Goal: Navigation & Orientation: Find specific page/section

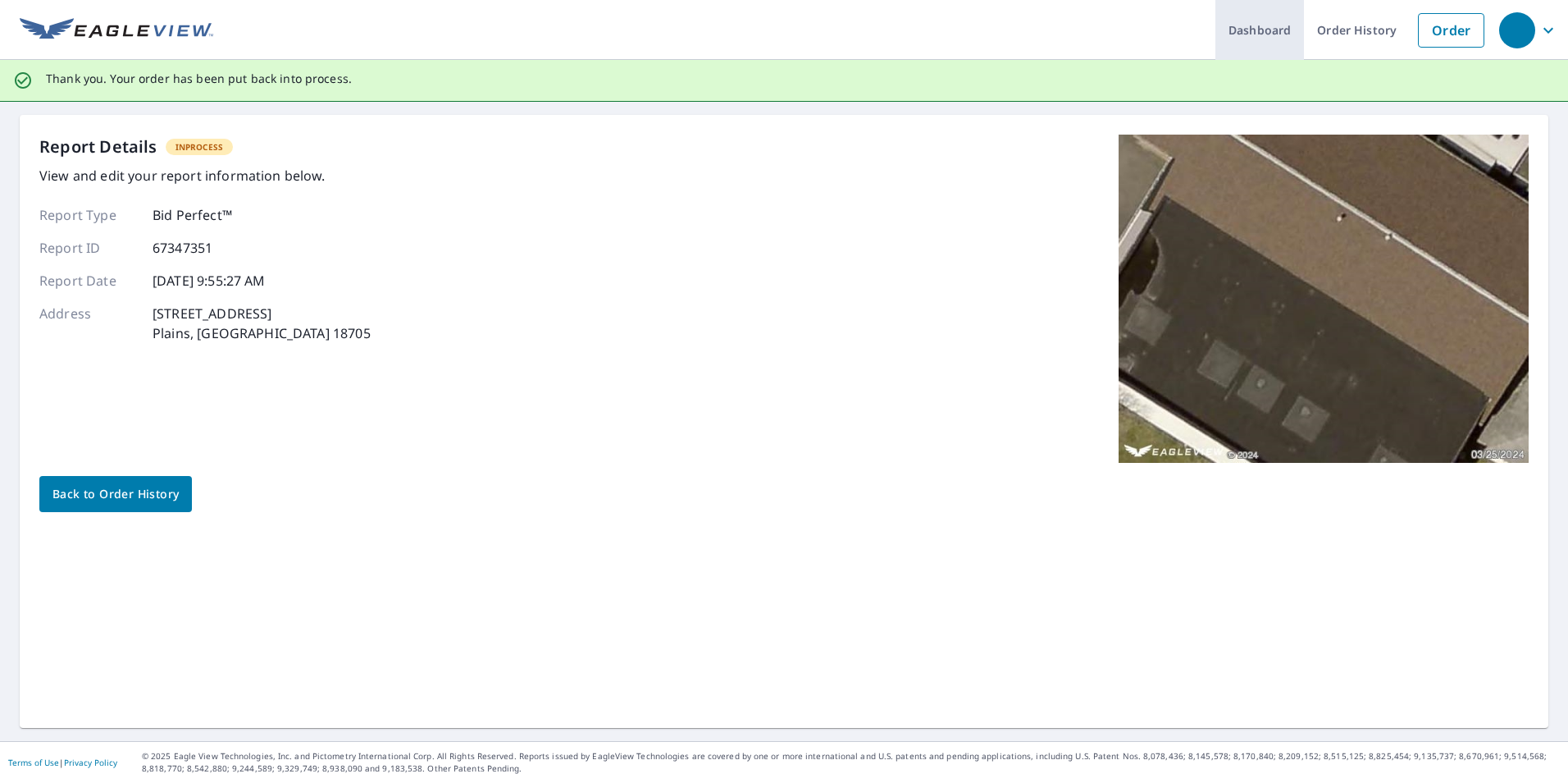
click at [1231, 32] on link "Dashboard" at bounding box center [1259, 30] width 88 height 60
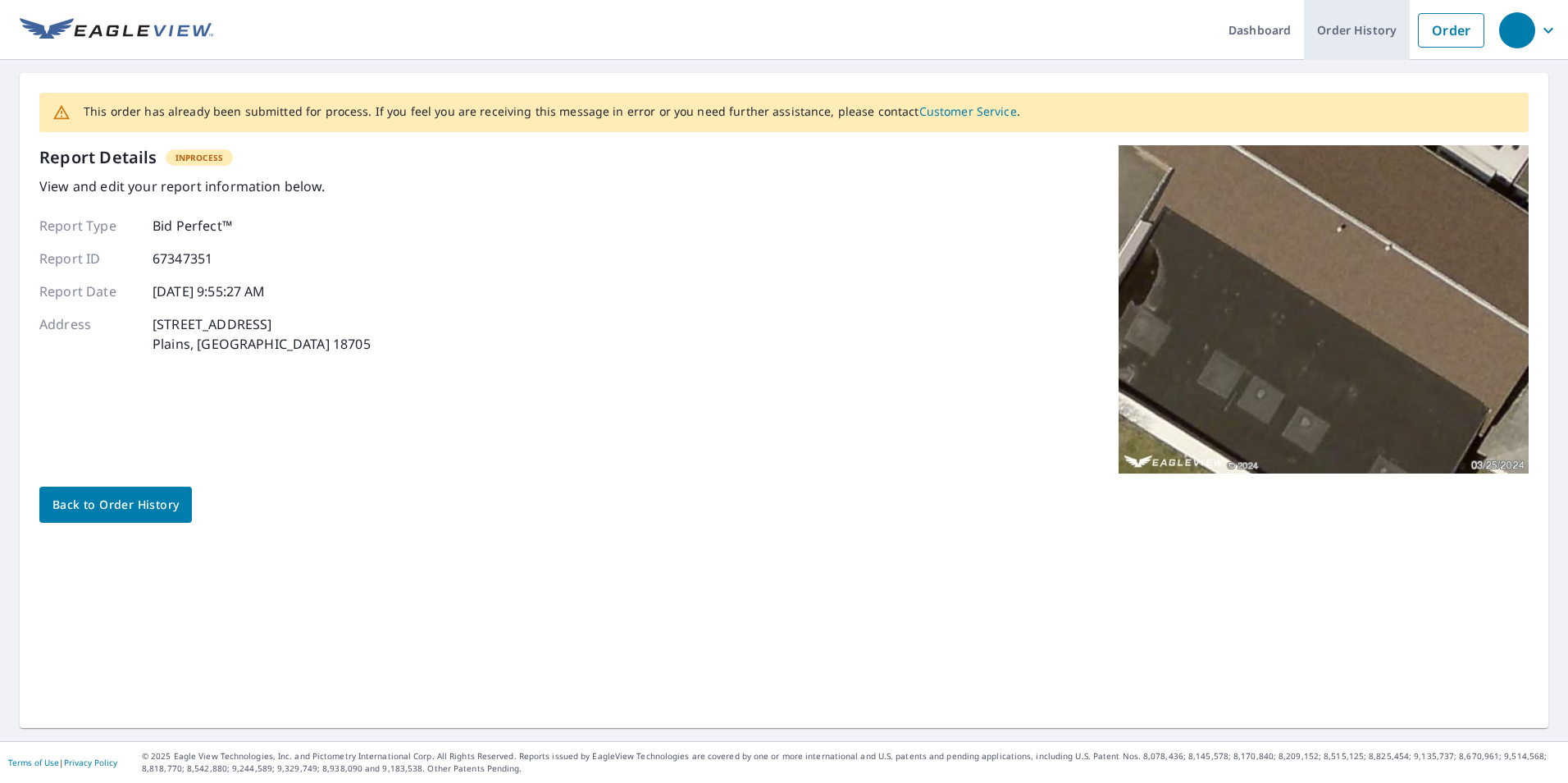
click at [1363, 31] on link "Order History" at bounding box center [1357, 30] width 106 height 60
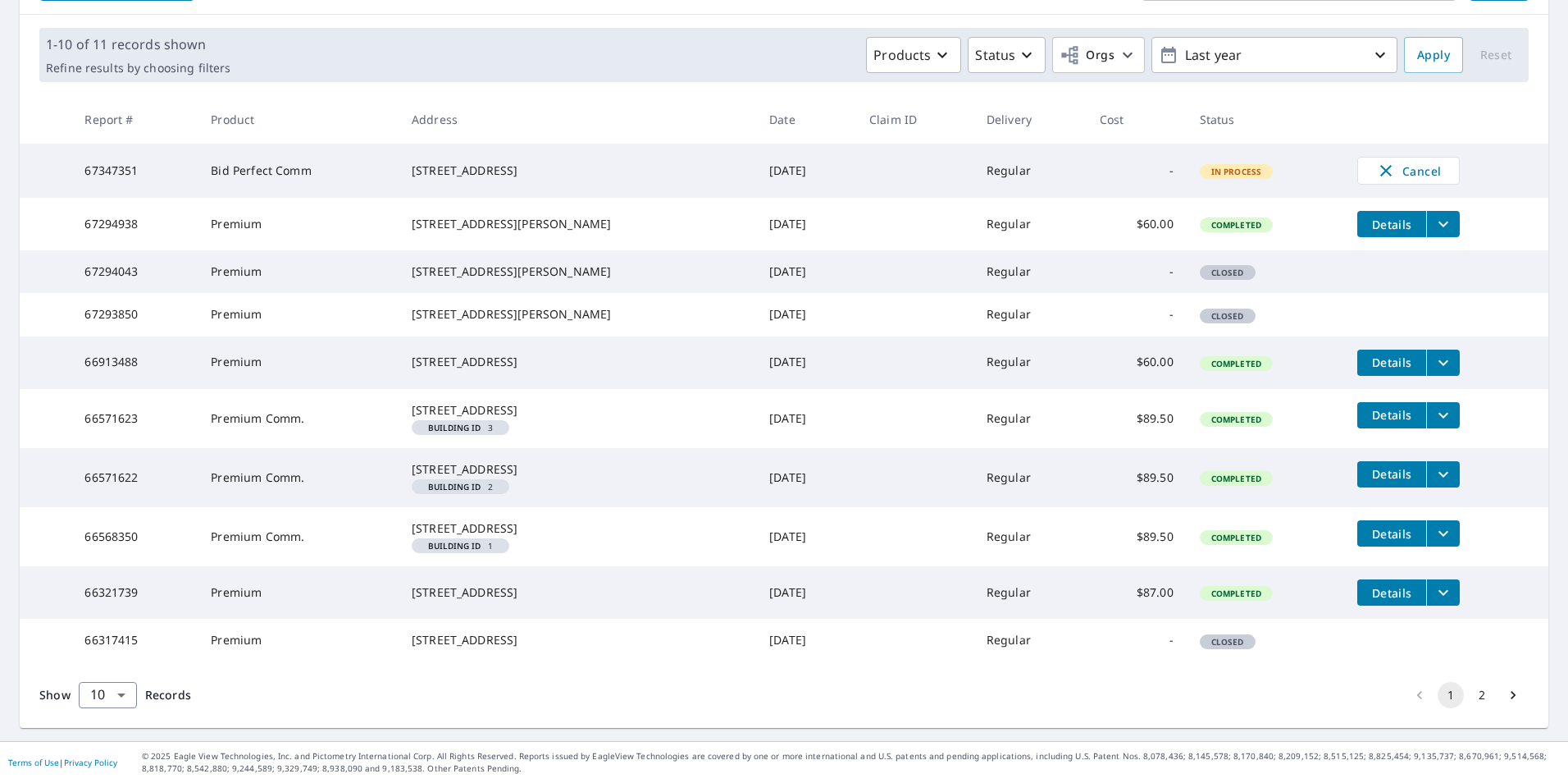
scroll to position [342, 0]
click at [1477, 698] on button "2" at bounding box center [1482, 695] width 27 height 27
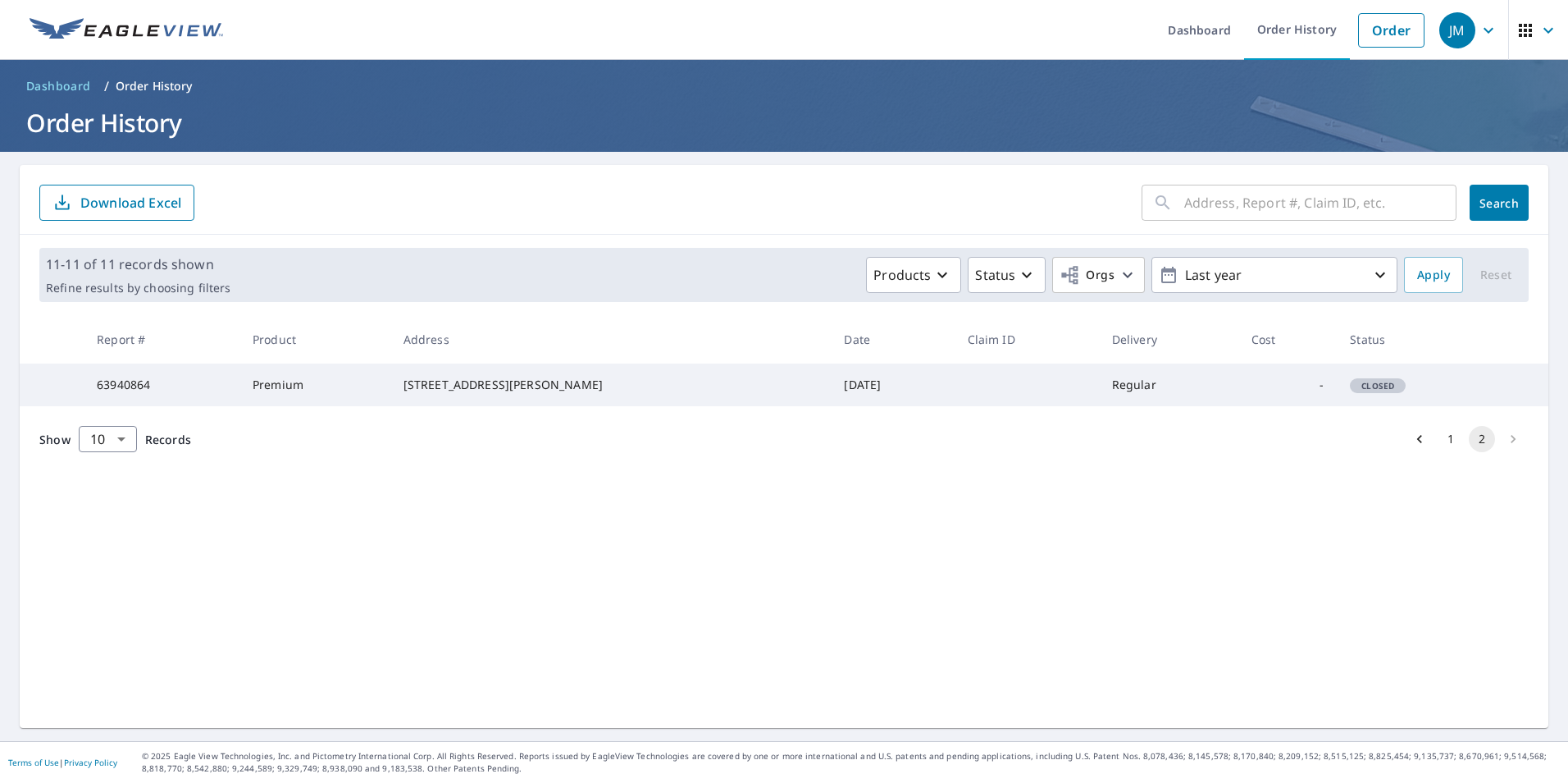
click at [1371, 390] on span "Closed" at bounding box center [1377, 385] width 52 height 11
click at [60, 84] on span "Dashboard" at bounding box center [59, 86] width 65 height 16
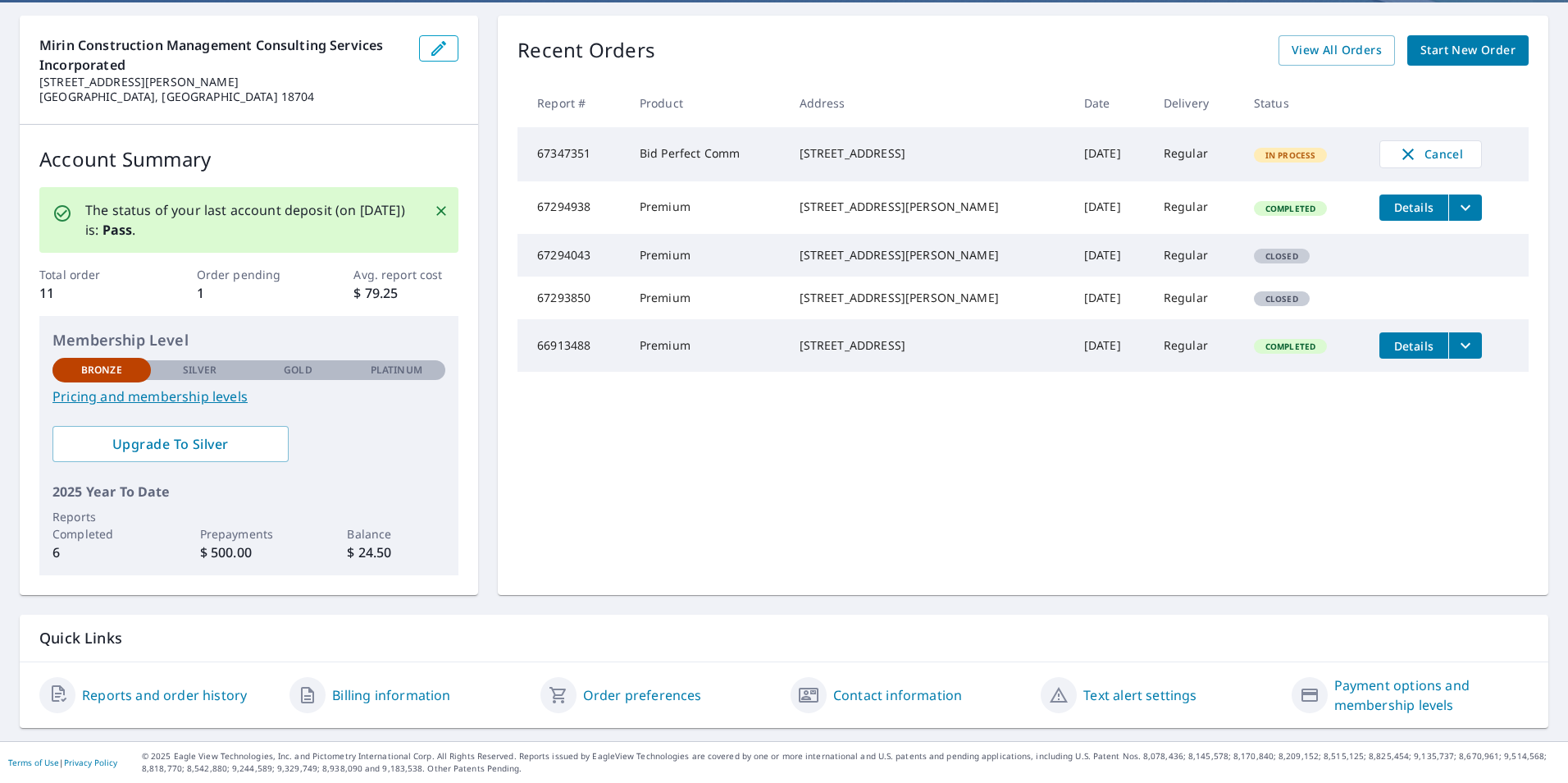
scroll to position [149, 0]
click at [190, 438] on span "Upgrade To Silver" at bounding box center [170, 444] width 210 height 18
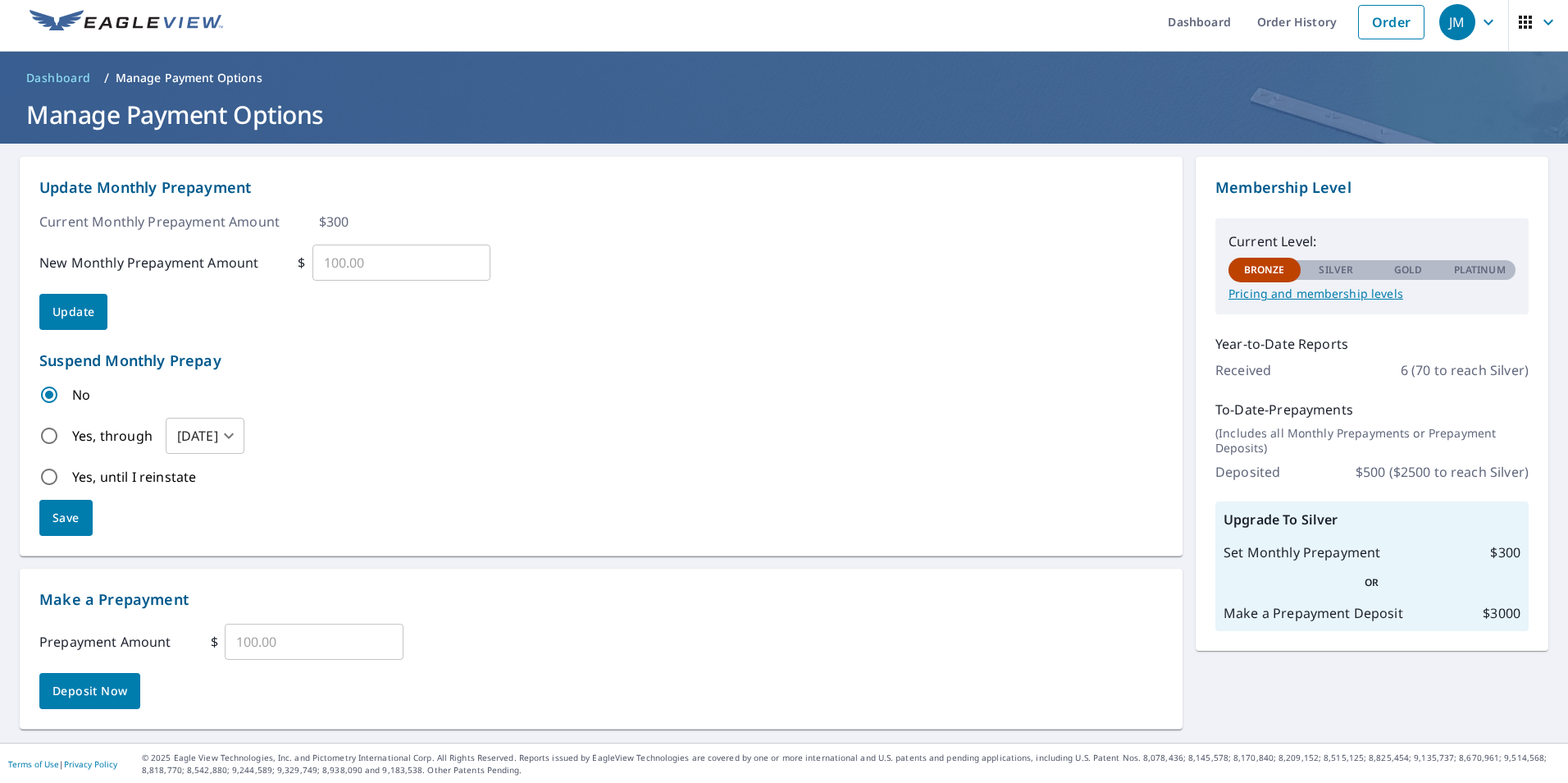
scroll to position [9, 0]
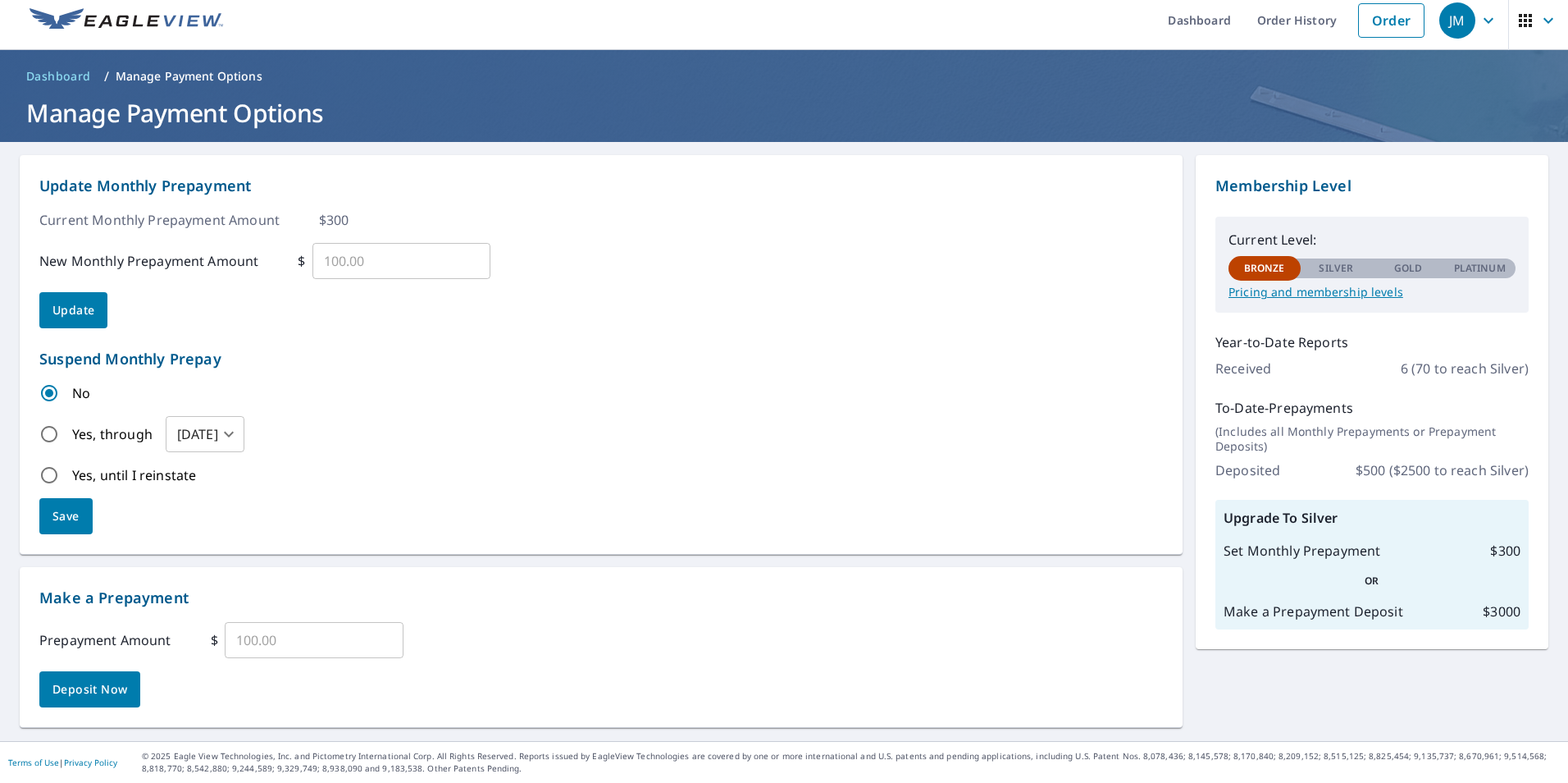
click at [1082, 12] on ul "Dashboard Order History Order" at bounding box center [832, 21] width 1200 height 60
click at [64, 73] on span "Dashboard" at bounding box center [59, 75] width 65 height 16
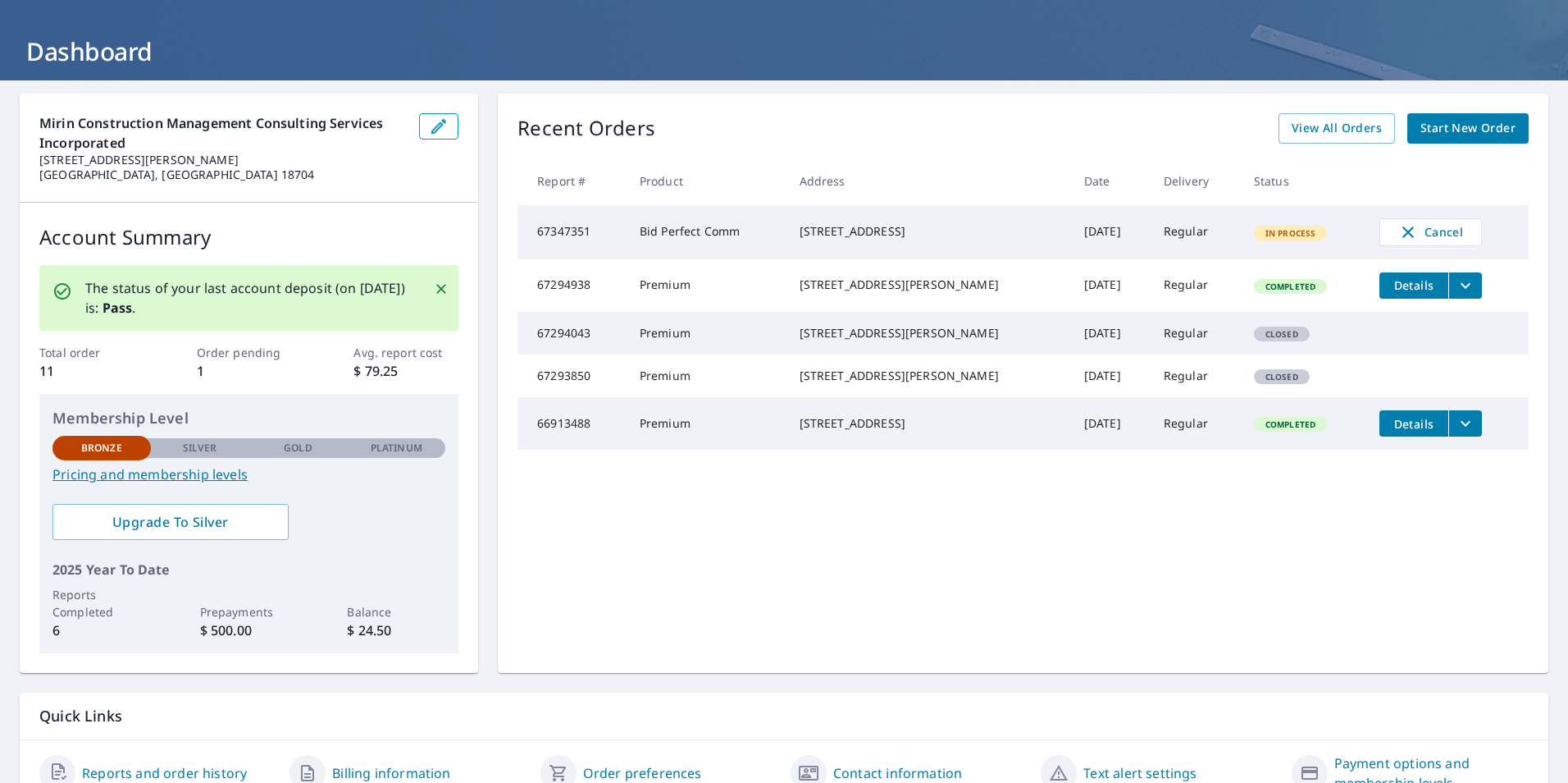
scroll to position [149, 0]
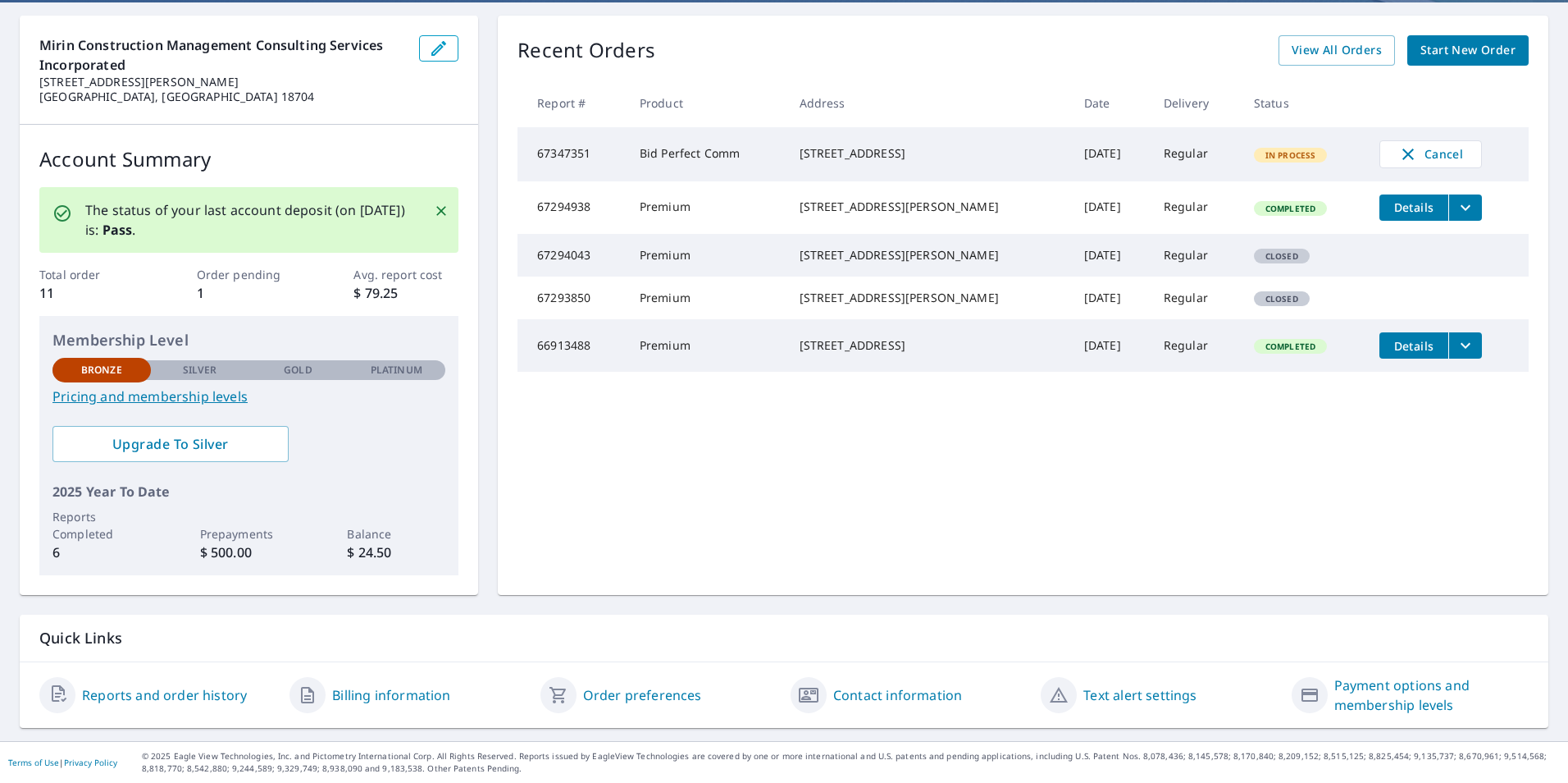
click at [797, 39] on div "Recent Orders View All Orders Start New Order" at bounding box center [1022, 50] width 1011 height 30
click at [706, 487] on div "Recent Orders View All Orders Start New Order Report # Product Address Date Del…" at bounding box center [1022, 305] width 1051 height 579
